Goal: Information Seeking & Learning: Learn about a topic

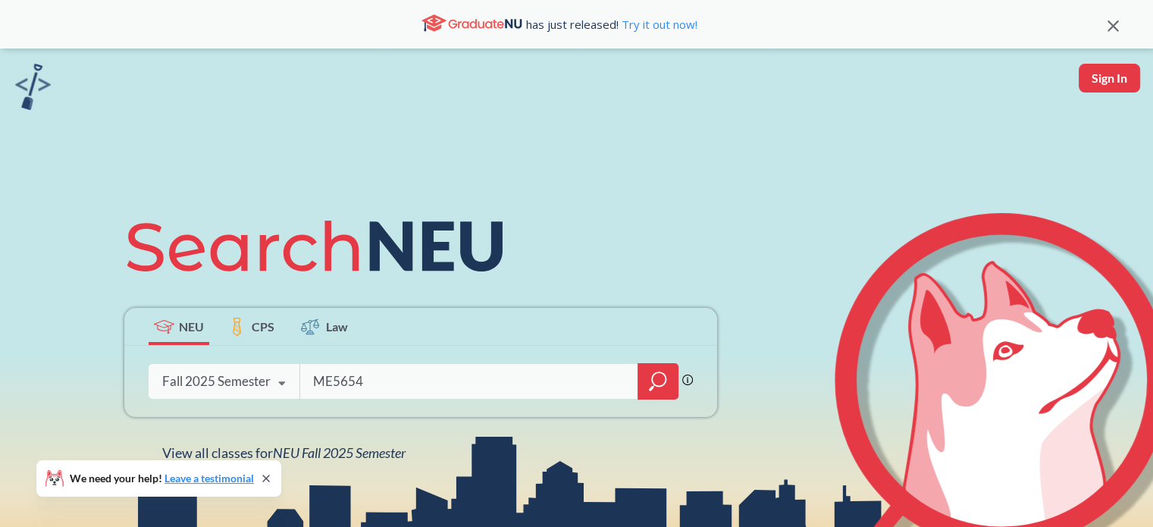
type input "ME5654"
click at [652, 372] on icon "magnifying glass" at bounding box center [658, 381] width 18 height 21
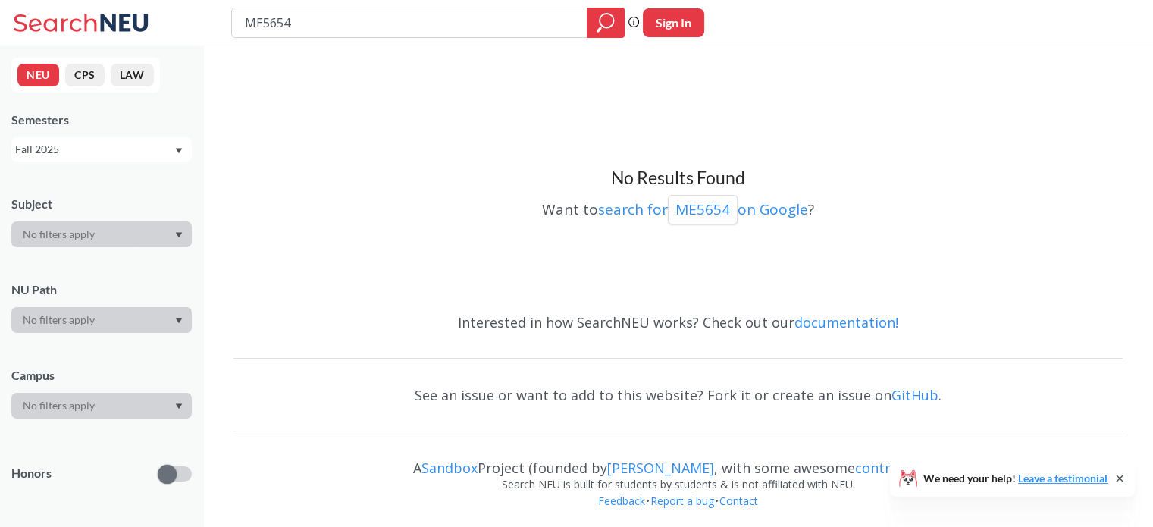
drag, startPoint x: 262, startPoint y: 22, endPoint x: 223, endPoint y: 22, distance: 38.7
click at [223, 22] on div "ME5654 Phrase search guarantees the exact search appears in the results. Ex. If…" at bounding box center [576, 22] width 1153 height 45
type input "5654"
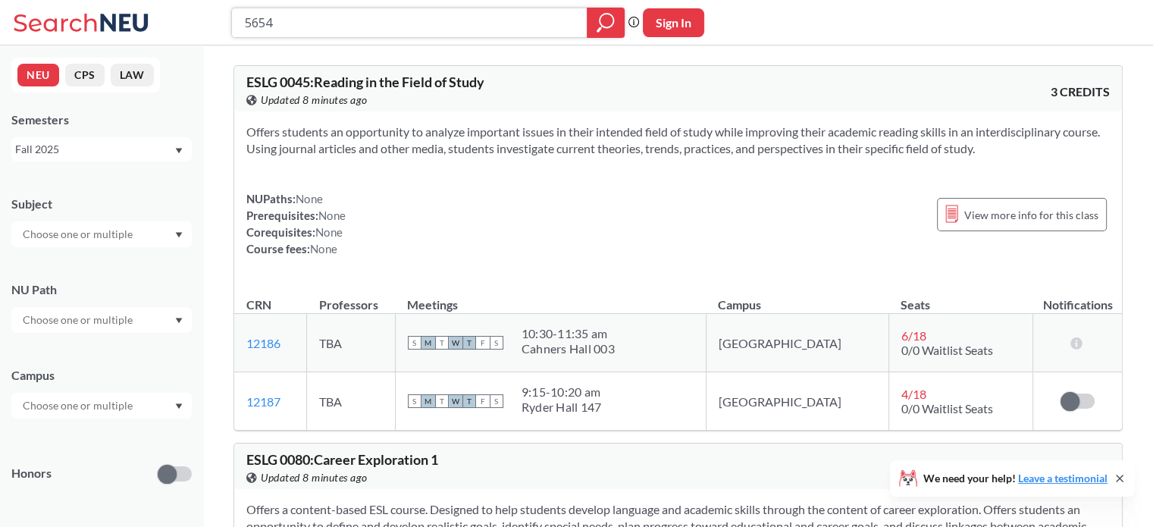
drag, startPoint x: 300, startPoint y: 26, endPoint x: 232, endPoint y: 25, distance: 68.2
click at [232, 25] on div "5654" at bounding box center [427, 23] width 393 height 30
type input "engineering management"
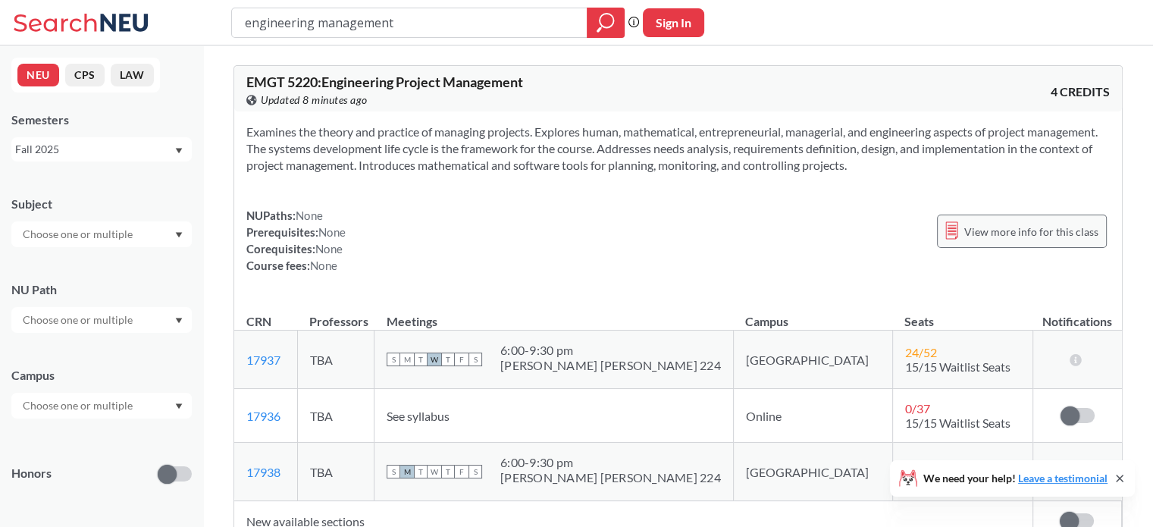
click at [979, 225] on span "View more info for this class" at bounding box center [1031, 231] width 134 height 19
